Goal: Transaction & Acquisition: Download file/media

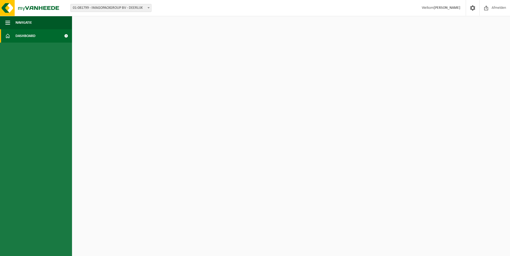
click at [31, 35] on span "Dashboard" at bounding box center [25, 35] width 20 height 13
click at [66, 35] on span at bounding box center [66, 35] width 12 height 13
click at [66, 36] on span at bounding box center [66, 35] width 12 height 13
click at [128, 11] on span "01-081799 - IMAGOPACKGROUP BV - DEERLIJK" at bounding box center [111, 7] width 80 height 7
click at [6, 34] on span at bounding box center [7, 35] width 5 height 13
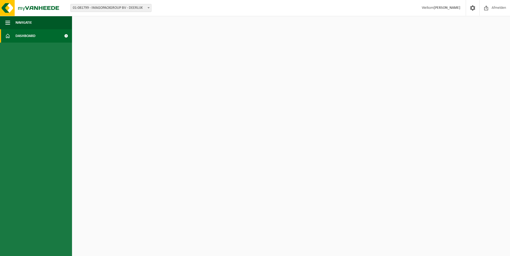
click at [21, 35] on span "Dashboard" at bounding box center [25, 35] width 20 height 13
click at [67, 36] on span at bounding box center [66, 35] width 12 height 13
click at [7, 22] on span "button" at bounding box center [7, 22] width 5 height 13
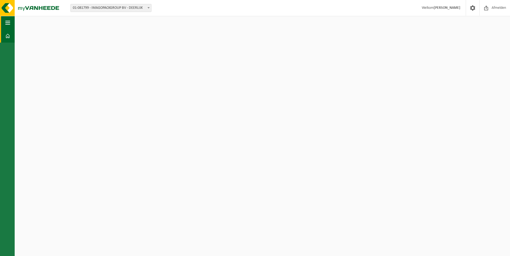
click at [7, 22] on span "button" at bounding box center [7, 22] width 5 height 13
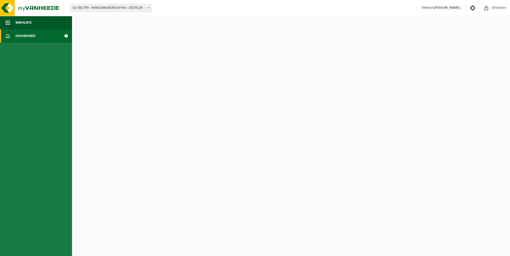
click at [5, 36] on span at bounding box center [7, 35] width 5 height 13
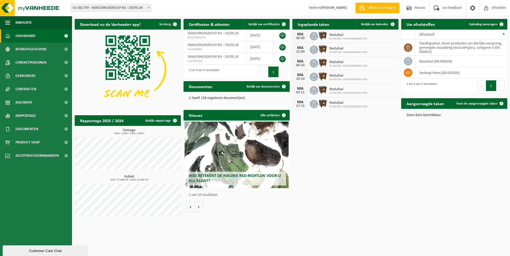
click at [26, 35] on span "Dashboard" at bounding box center [25, 35] width 20 height 13
click at [283, 47] on link at bounding box center [282, 47] width 6 height 6
